Goal: Task Accomplishment & Management: Manage account settings

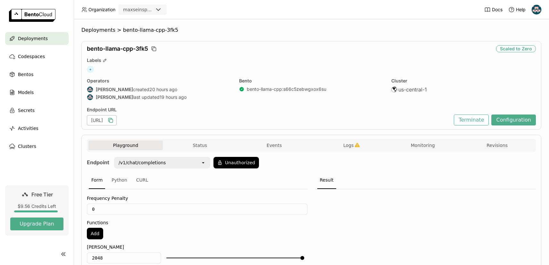
click at [114, 121] on icon "button" at bounding box center [110, 120] width 6 height 6
click at [319, 54] on div "bento-llama-cpp-3fk5 Scaling Labels + Operators Max Meier created 20 hours ago …" at bounding box center [311, 85] width 460 height 89
click at [315, 69] on div "+" at bounding box center [311, 69] width 449 height 7
click at [438, 121] on button "Redeploy" at bounding box center [434, 120] width 33 height 11
click at [40, 39] on span "Deployments" at bounding box center [33, 39] width 30 height 8
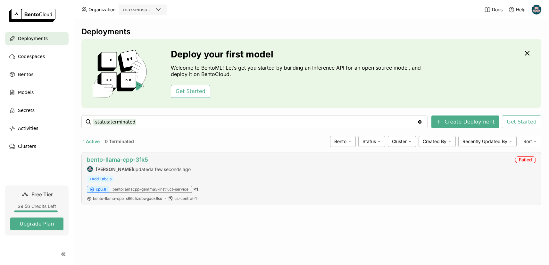
click at [120, 158] on link "bento-llama-cpp-3fk5" at bounding box center [117, 159] width 61 height 7
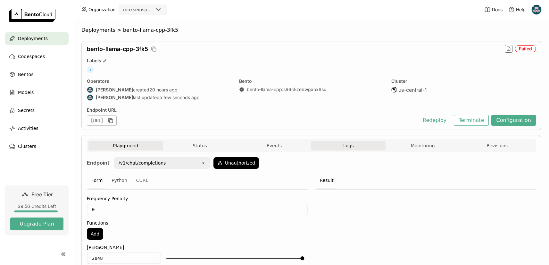
click at [356, 147] on button "Logs" at bounding box center [348, 146] width 74 height 10
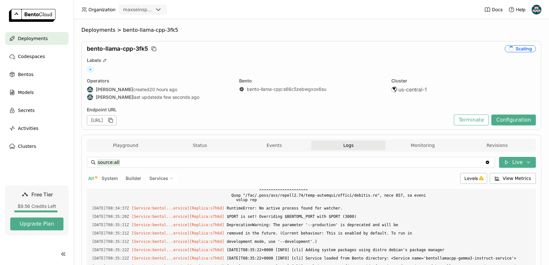
click at [241, 58] on div "Labels" at bounding box center [311, 60] width 449 height 6
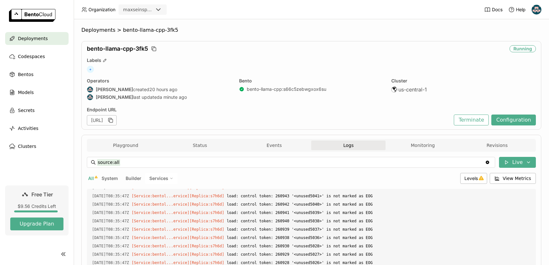
scroll to position [8267, 0]
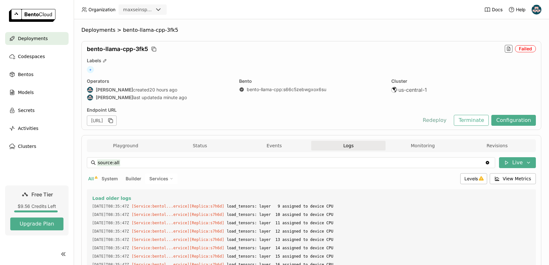
click at [443, 121] on button "Redeploy" at bounding box center [434, 120] width 33 height 11
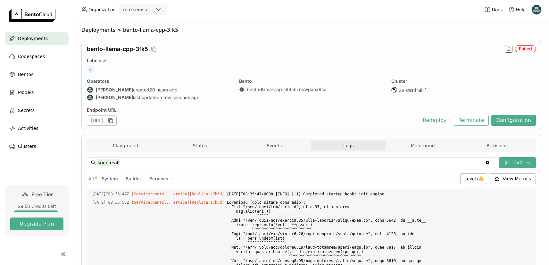
scroll to position [1116, 0]
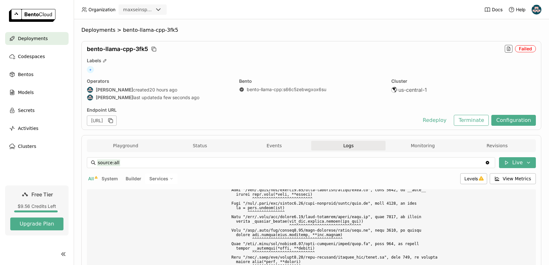
click at [349, 54] on div "bento-llama-cpp-3fk5 Failed Labels + Operators Max Meier created 20 hours ago M…" at bounding box center [311, 85] width 460 height 89
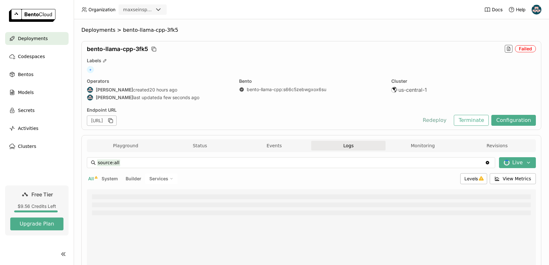
click at [433, 121] on button "Redeploy" at bounding box center [434, 120] width 33 height 11
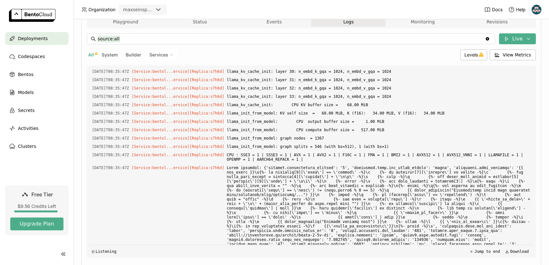
scroll to position [31, 0]
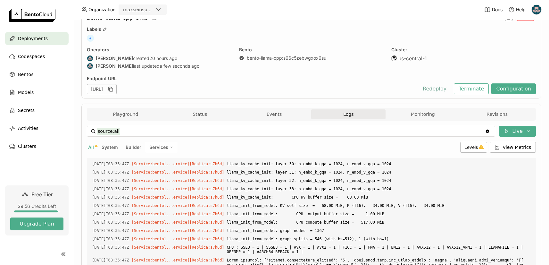
click at [440, 91] on button "Redeploy" at bounding box center [434, 88] width 33 height 11
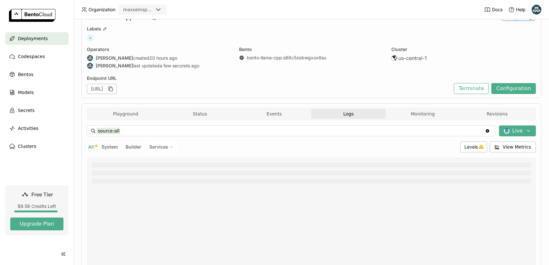
scroll to position [31, 0]
click at [36, 39] on span "Deployments" at bounding box center [33, 39] width 30 height 8
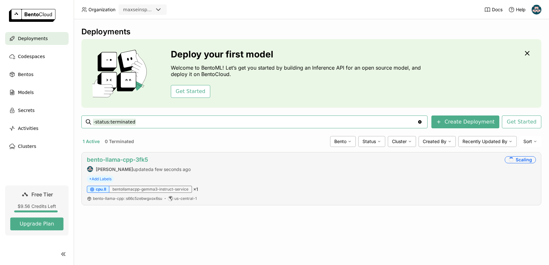
click at [119, 158] on link "bento-llama-cpp-3fk5" at bounding box center [117, 159] width 61 height 7
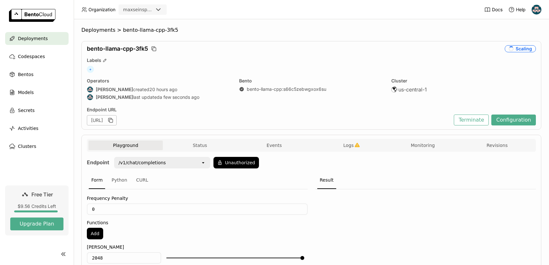
click at [356, 72] on div "+" at bounding box center [311, 69] width 449 height 7
click at [476, 122] on button "Terminate" at bounding box center [471, 120] width 35 height 11
click at [463, 122] on div "Terminate Deployment This will terminate this running deployment and the endpoi…" at bounding box center [274, 132] width 549 height 265
click at [463, 122] on button "Terminate" at bounding box center [471, 120] width 35 height 11
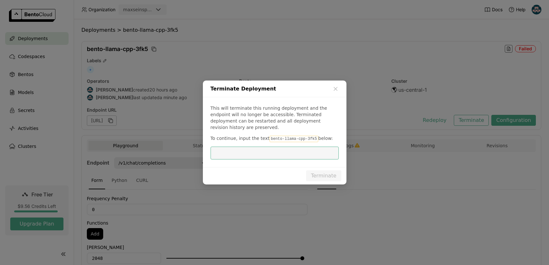
click at [471, 120] on div "Terminate Deployment This will terminate this running deployment and the endpoi…" at bounding box center [274, 132] width 549 height 265
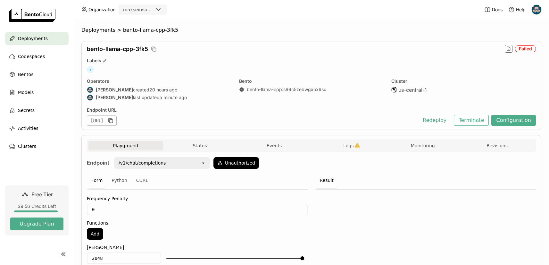
click at [471, 120] on div "Terminate Deployment This will terminate this running deployment and the endpoi…" at bounding box center [274, 132] width 549 height 265
click at [472, 120] on button "Terminate" at bounding box center [471, 120] width 35 height 11
